Goal: Find specific page/section: Find specific page/section

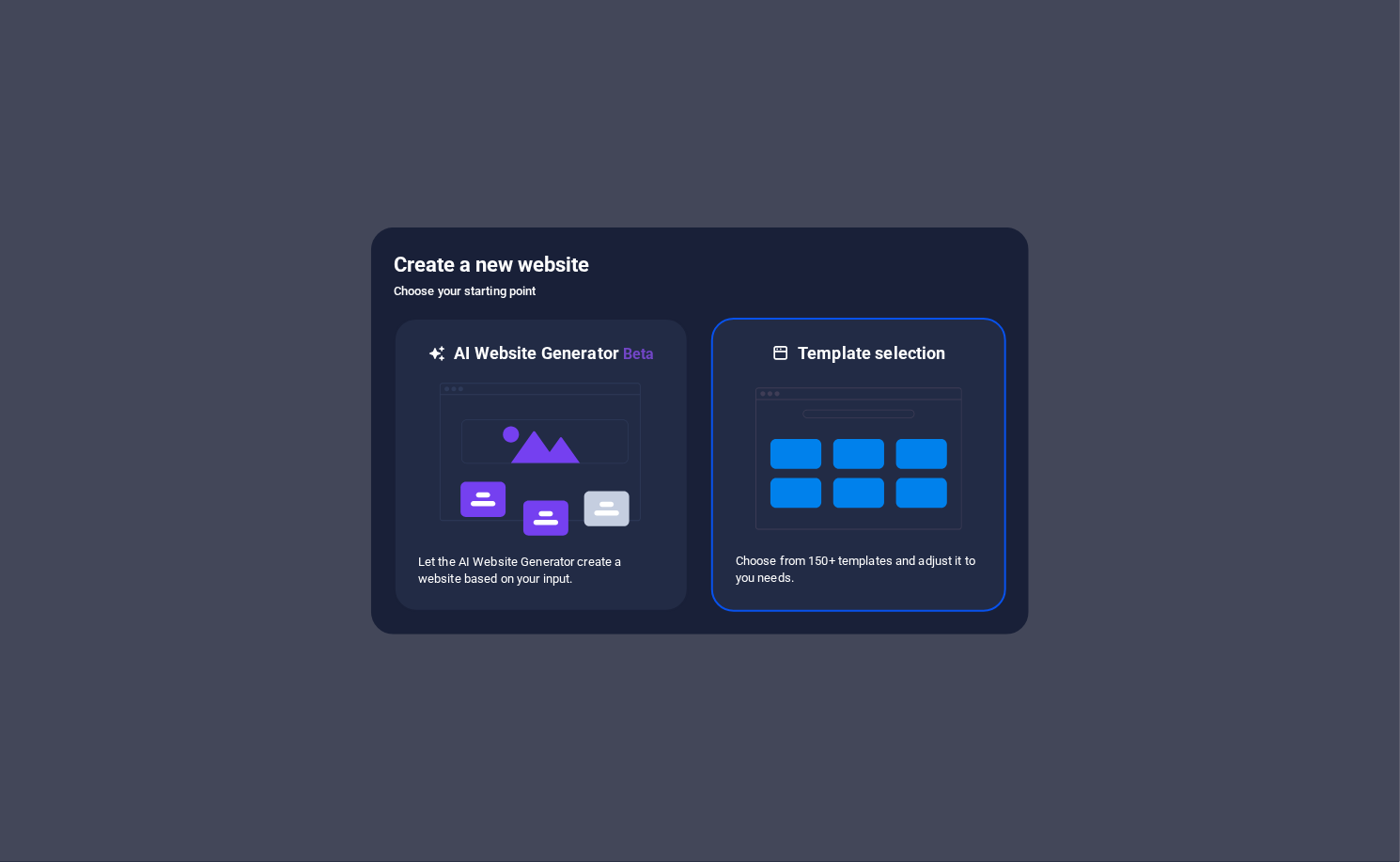
click at [879, 456] on img at bounding box center [858, 458] width 206 height 188
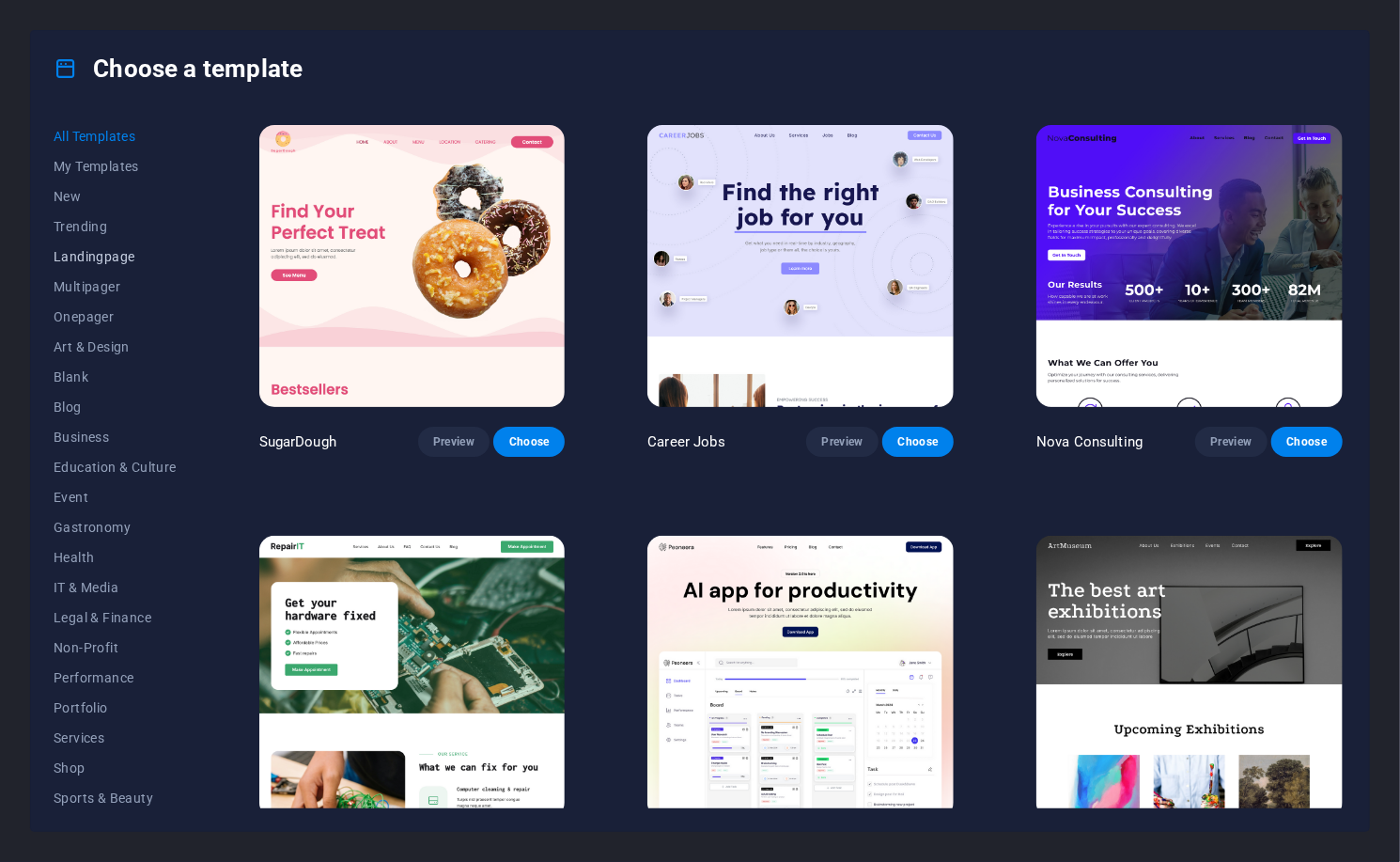
click at [86, 259] on span "Landingpage" at bounding box center [115, 257] width 124 height 15
